Goal: Transaction & Acquisition: Purchase product/service

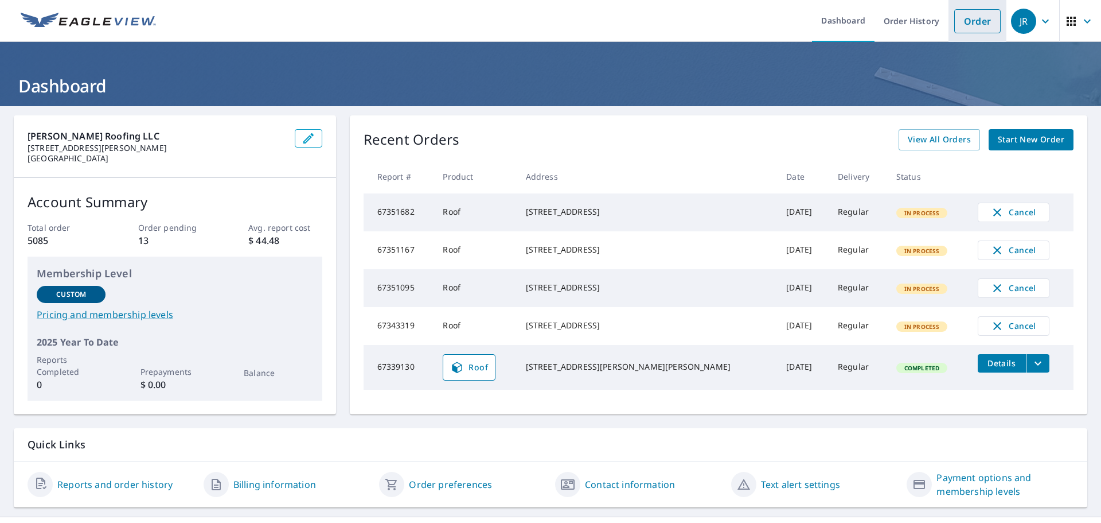
click at [971, 21] on link "Order" at bounding box center [977, 21] width 46 height 24
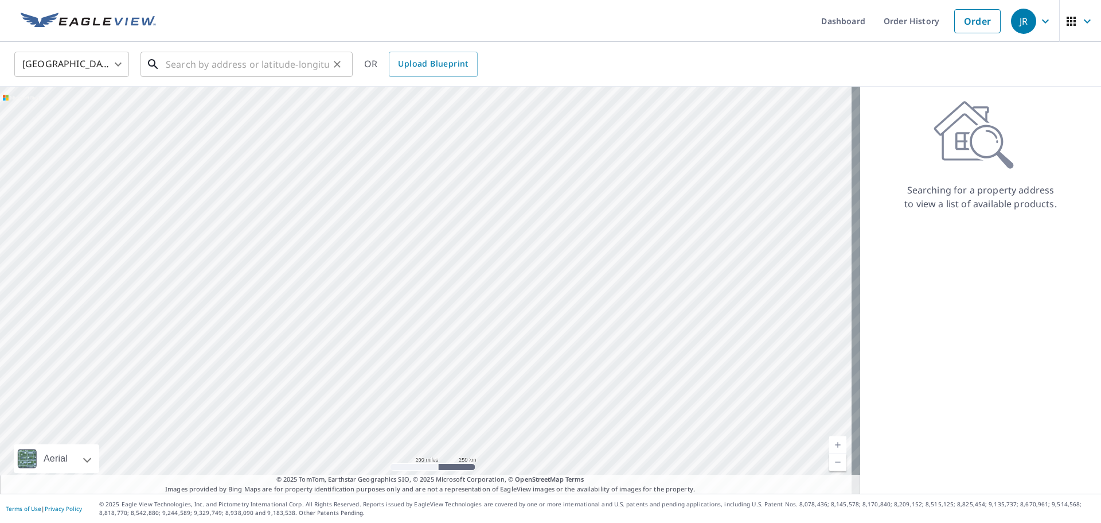
click at [180, 65] on input "text" at bounding box center [247, 64] width 163 height 32
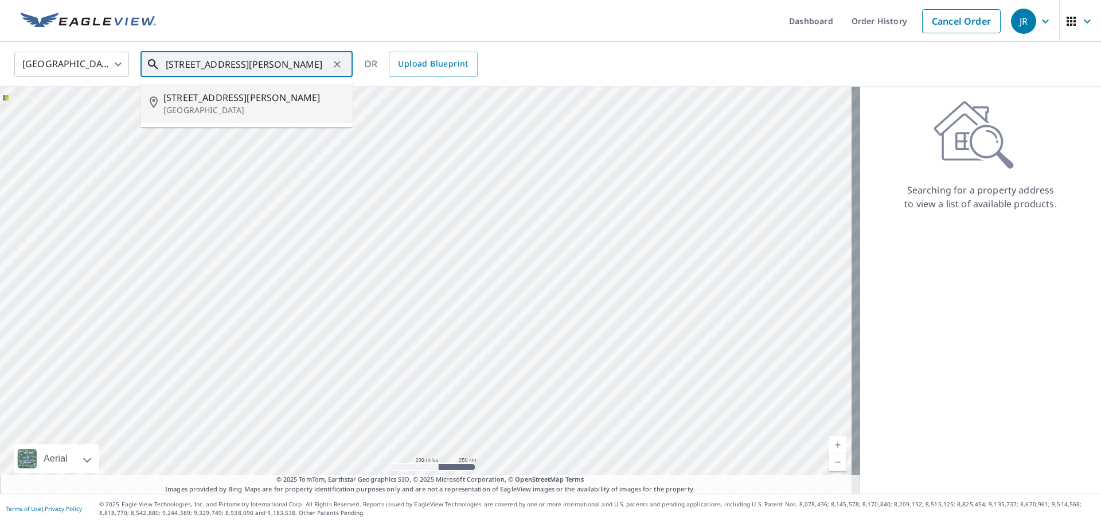
click at [200, 105] on p "[GEOGRAPHIC_DATA]" at bounding box center [253, 109] width 180 height 11
type input "[STREET_ADDRESS][PERSON_NAME]"
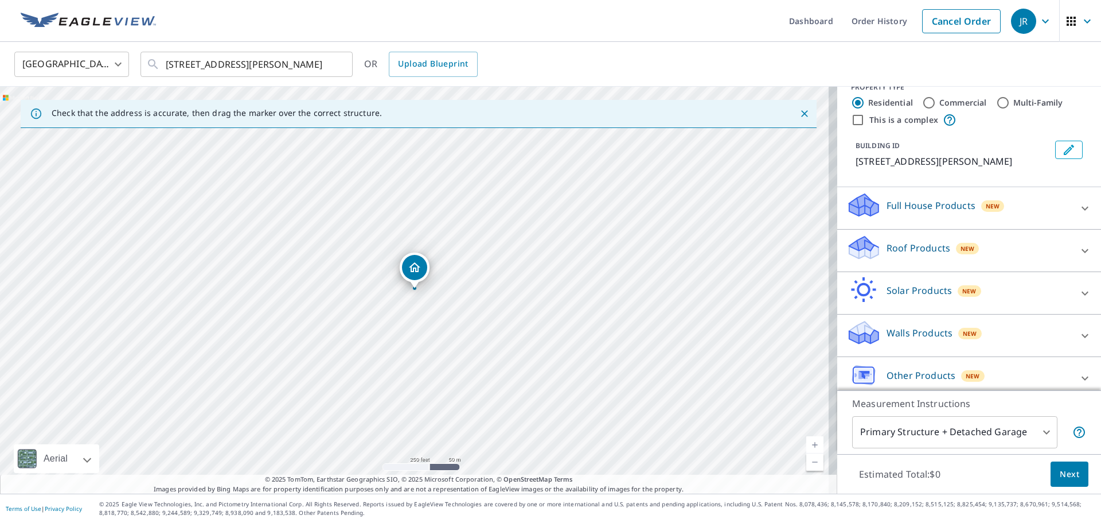
scroll to position [28, 0]
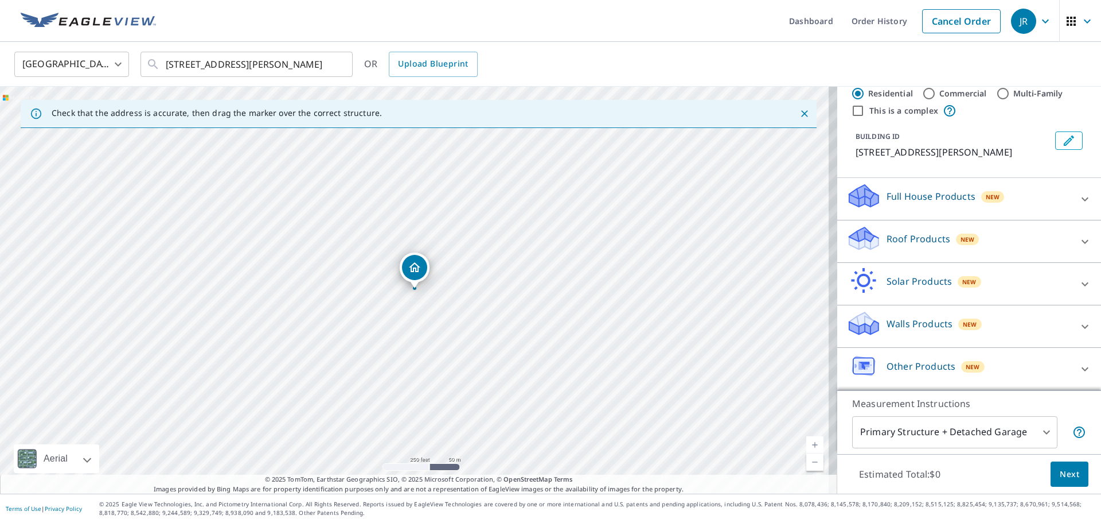
click at [1082, 241] on icon at bounding box center [1085, 241] width 7 height 4
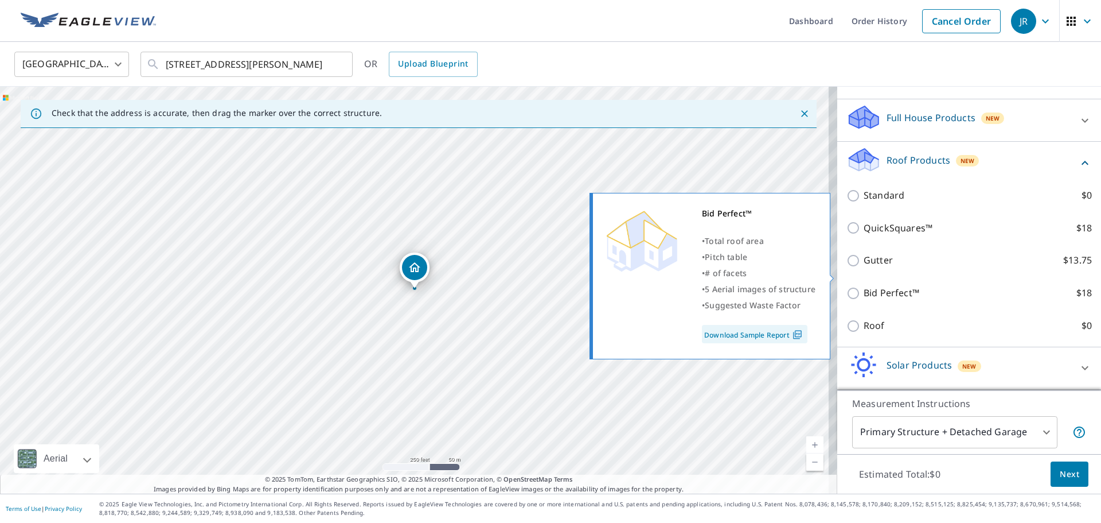
scroll to position [190, 0]
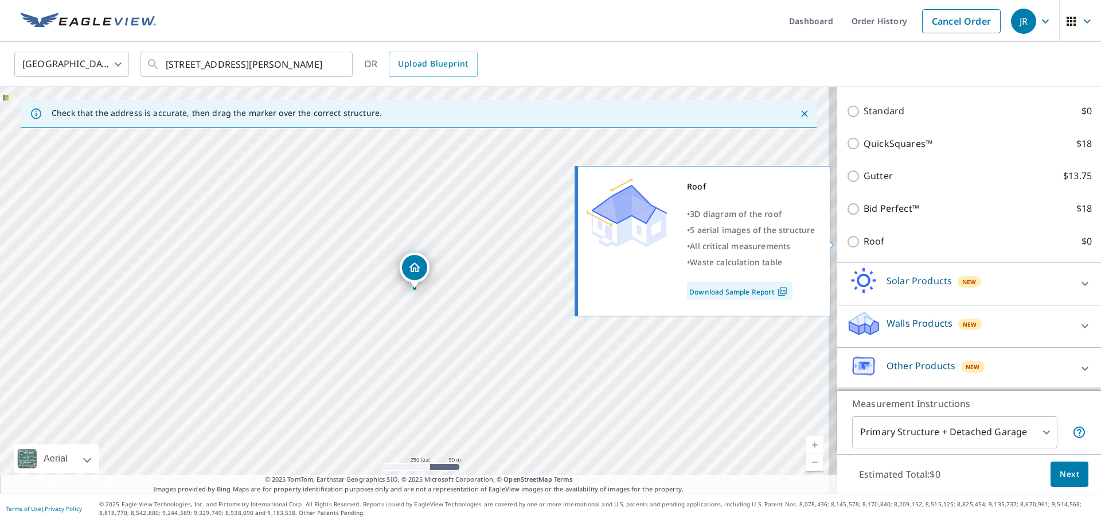
click at [847, 239] on input "Roof $0" at bounding box center [855, 242] width 17 height 14
checkbox input "true"
type input "3"
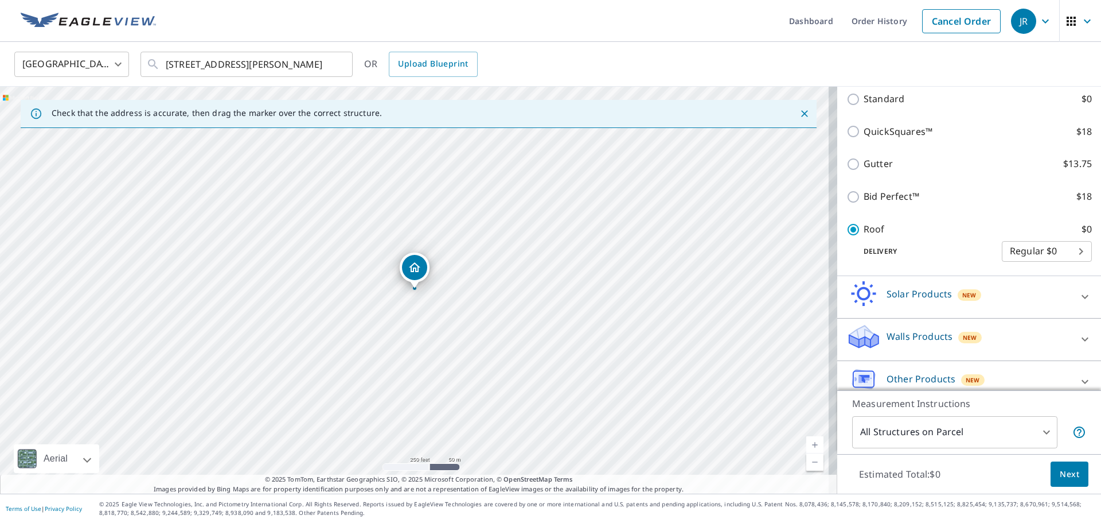
scroll to position [197, 0]
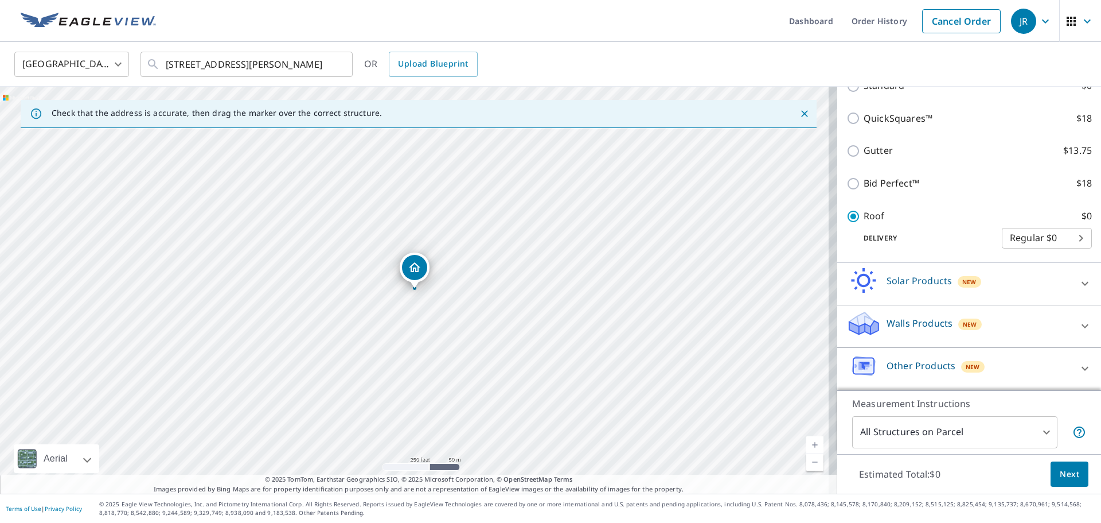
click at [1039, 431] on body "[PERSON_NAME] Dashboard Order History Cancel Order JR United States US ​ [STREE…" at bounding box center [550, 261] width 1101 height 523
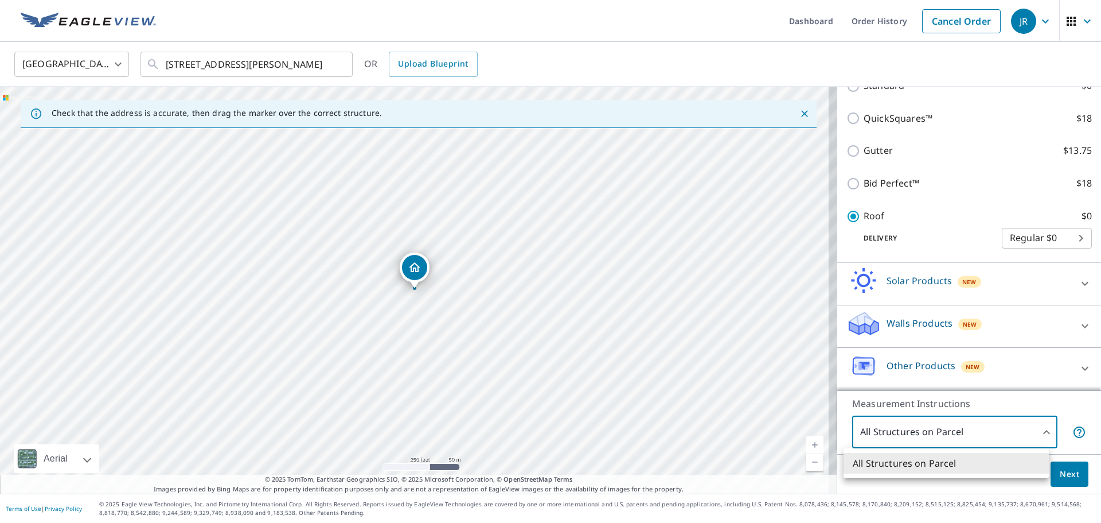
click at [1063, 404] on div at bounding box center [550, 261] width 1101 height 523
click at [1060, 474] on span "Next" at bounding box center [1070, 474] width 20 height 14
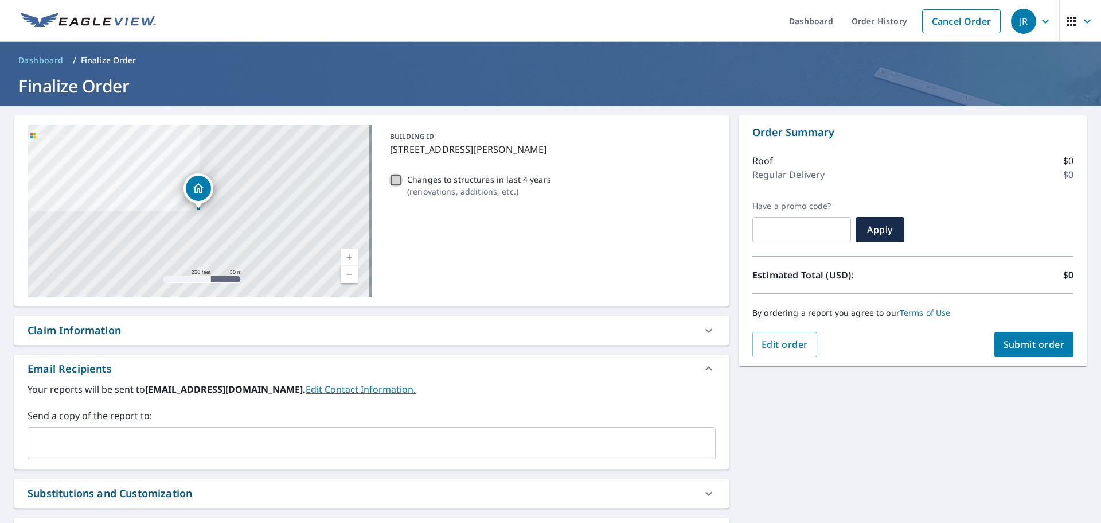
click at [396, 177] on input "Changes to structures in last 4 years ( renovations, additions, etc. )" at bounding box center [396, 180] width 14 height 14
checkbox input "true"
click at [1032, 343] on span "Submit order" at bounding box center [1034, 344] width 61 height 13
checkbox input "true"
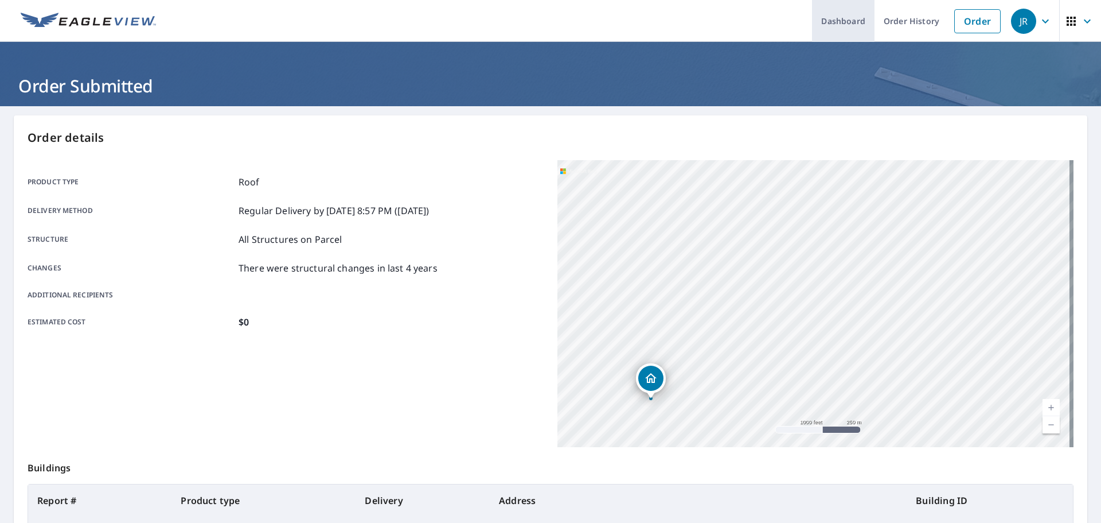
click at [852, 21] on link "Dashboard" at bounding box center [843, 21] width 63 height 42
